Goal: Navigation & Orientation: Find specific page/section

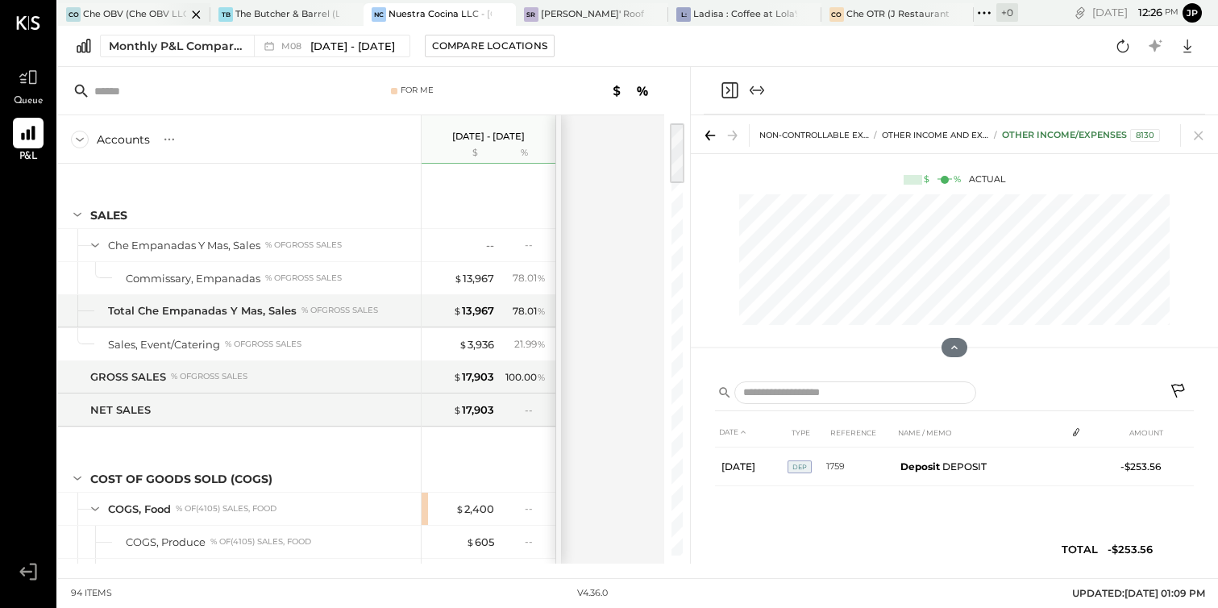
click at [153, 10] on div "Che OBV (Che OBV LLC) - Ignite" at bounding box center [134, 14] width 103 height 13
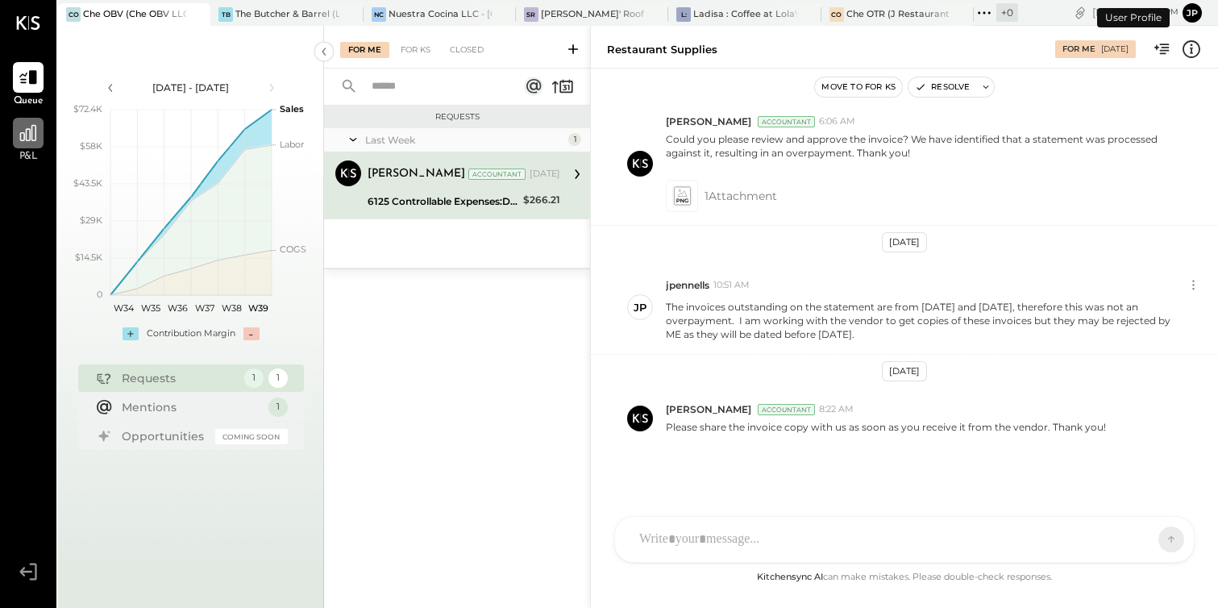
scroll to position [397, 0]
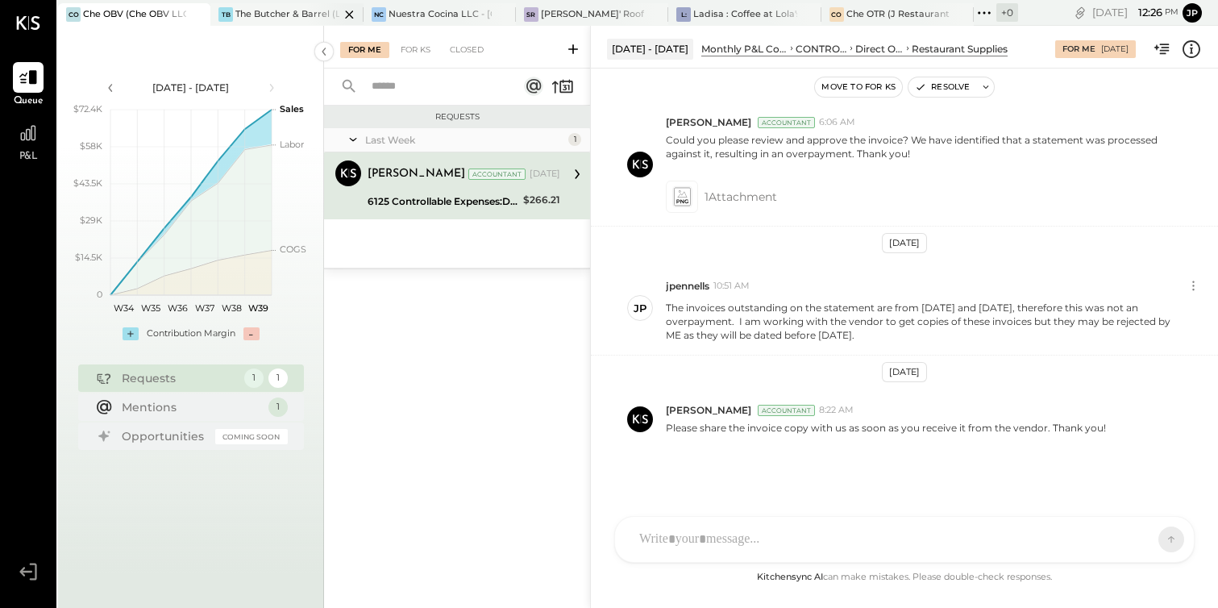
click at [274, 13] on div "The Butcher & Barrel (L Argento LLC) - [GEOGRAPHIC_DATA]" at bounding box center [286, 14] width 103 height 13
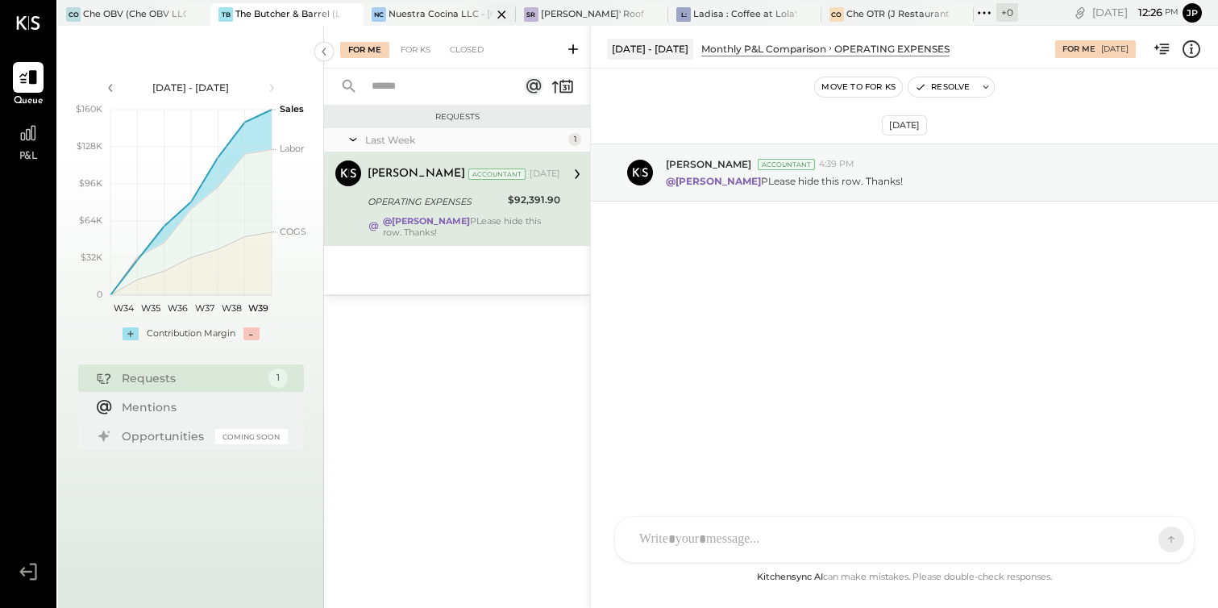
click at [414, 16] on div "Nuestra Cocina LLC - [GEOGRAPHIC_DATA]" at bounding box center [440, 14] width 103 height 13
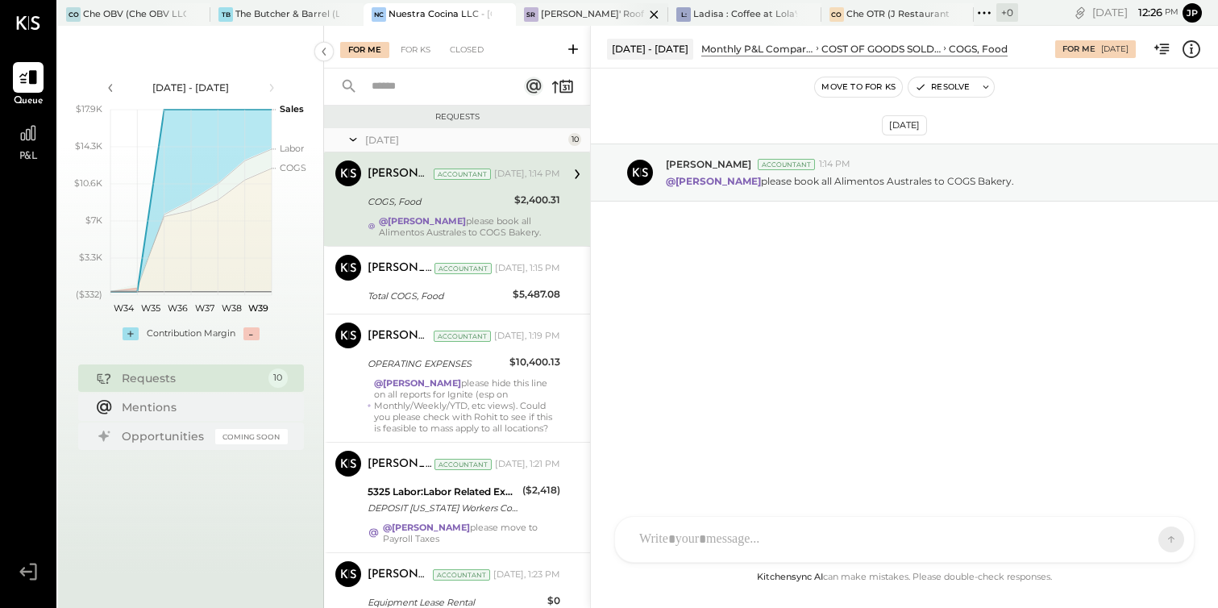
click at [605, 14] on div "[PERSON_NAME]' Rooftop - Ignite" at bounding box center [592, 14] width 103 height 13
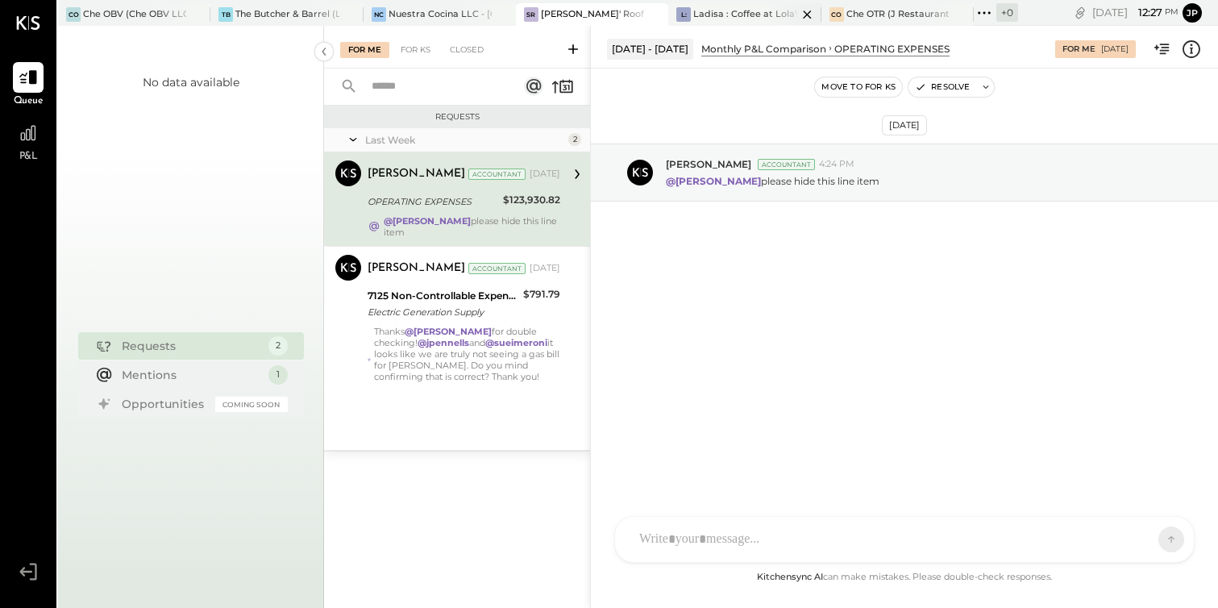
click at [710, 14] on div "Ladisa : Coffee at Lola's" at bounding box center [744, 14] width 103 height 13
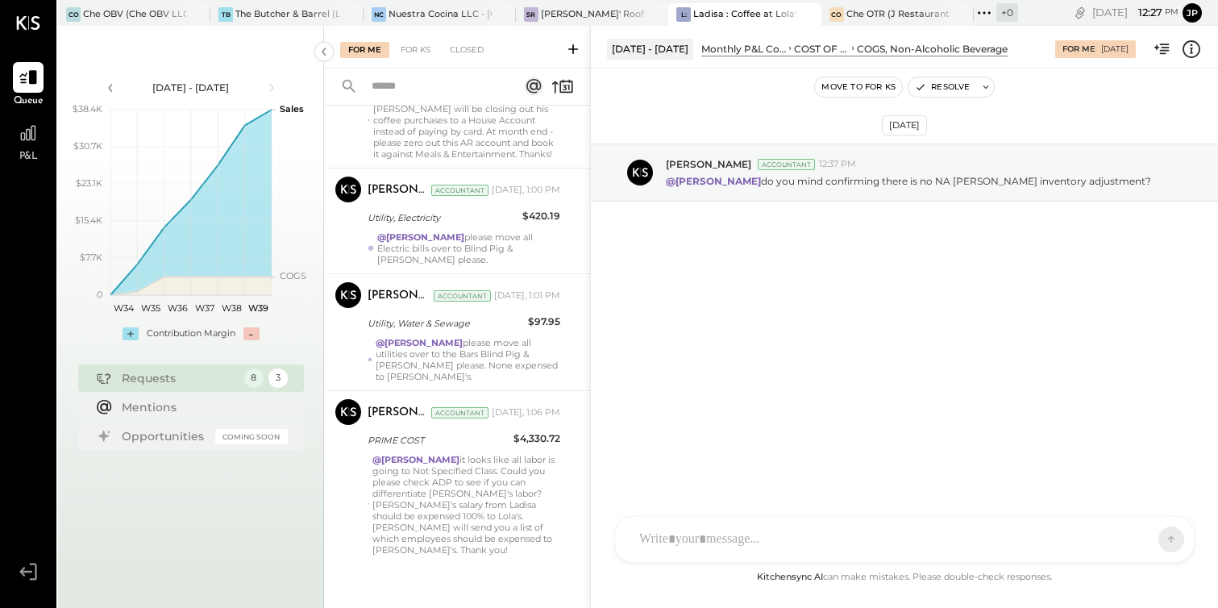
scroll to position [642, 0]
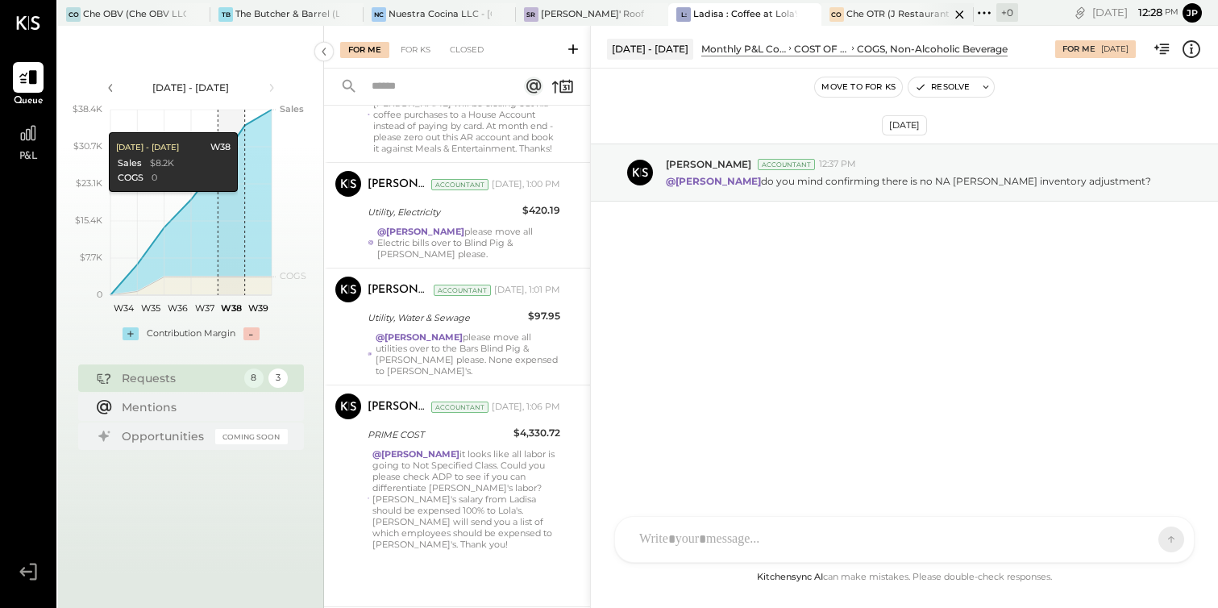
click at [903, 9] on div "Che OTR (J Restaurant LLC) - Ignite" at bounding box center [897, 14] width 103 height 13
